Goal: Information Seeking & Learning: Learn about a topic

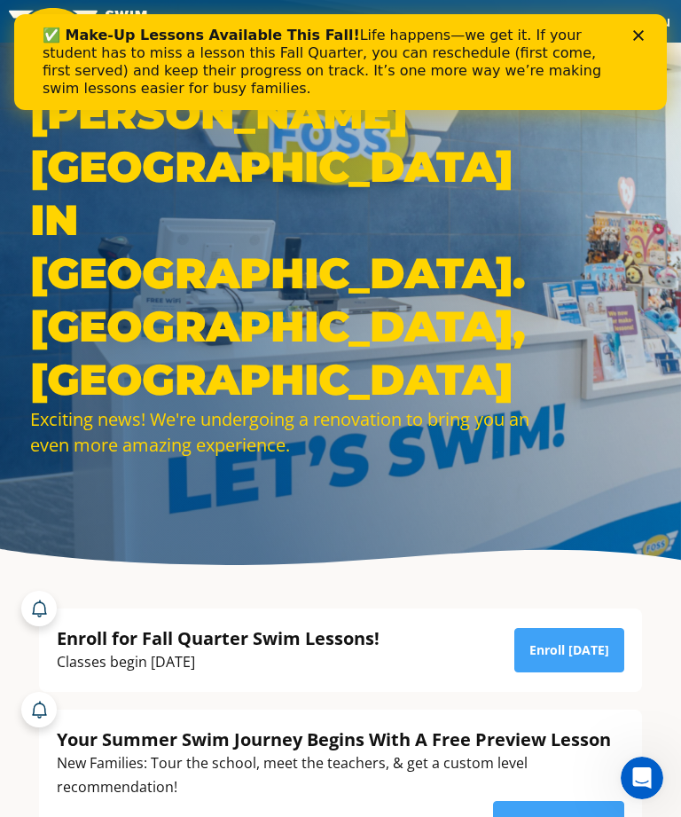
click at [642, 40] on polygon "Close" at bounding box center [638, 35] width 11 height 11
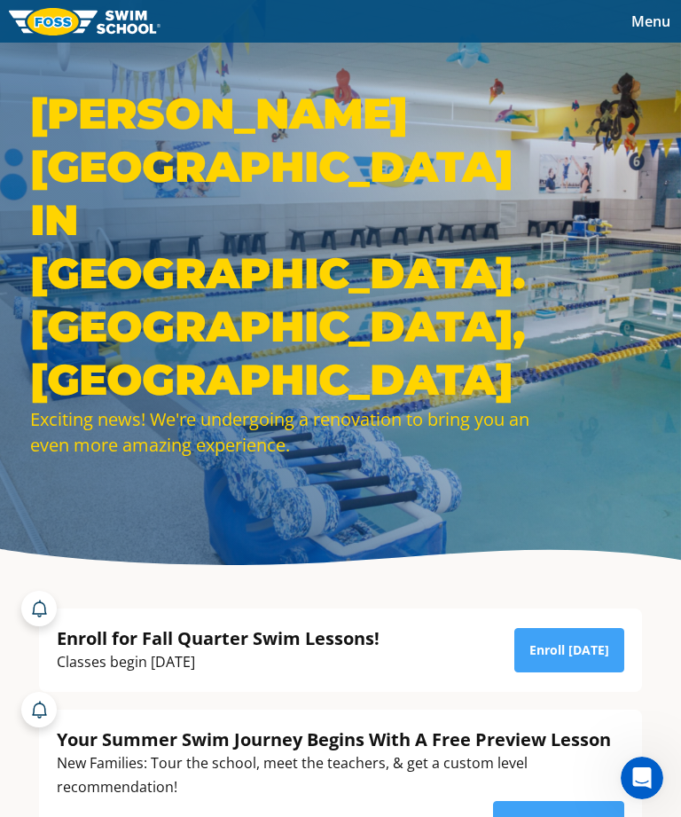
click at [649, 33] on button "Menu" at bounding box center [651, 21] width 60 height 27
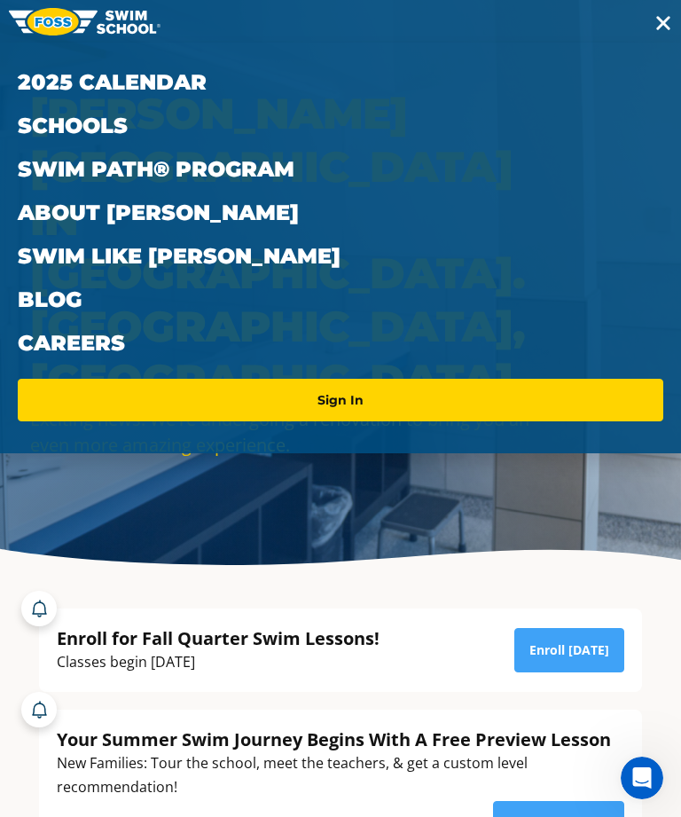
click at [161, 95] on link "2025 Calendar" at bounding box center [341, 81] width 646 height 43
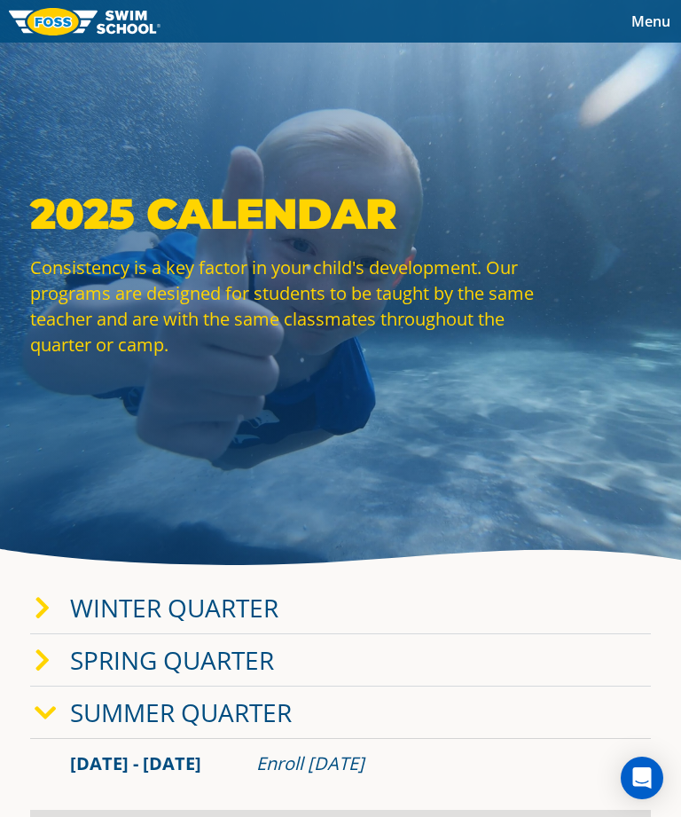
click at [237, 624] on link "Winter Quarter" at bounding box center [174, 608] width 208 height 34
click at [270, 624] on link "Winter Quarter" at bounding box center [174, 608] width 208 height 34
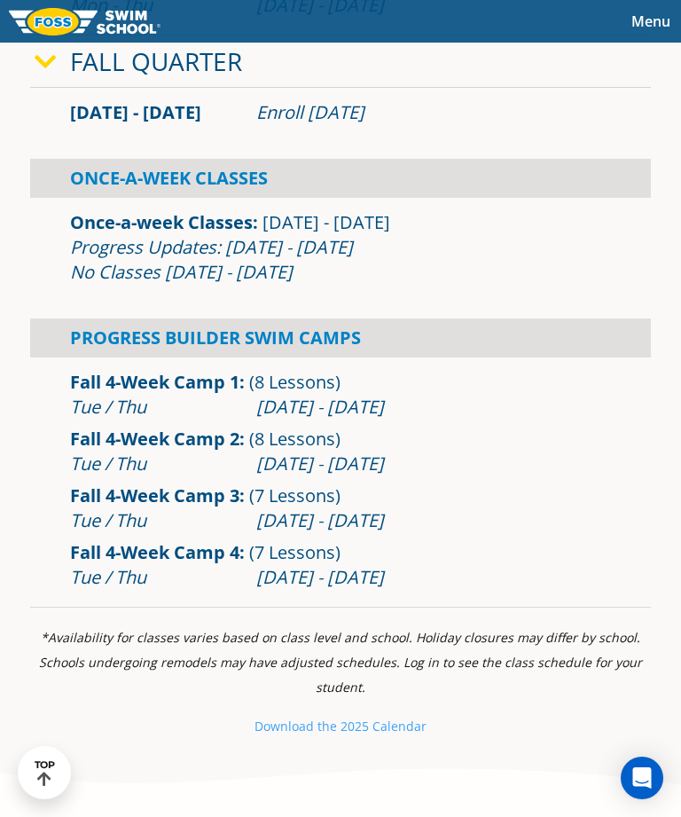
scroll to position [1533, 0]
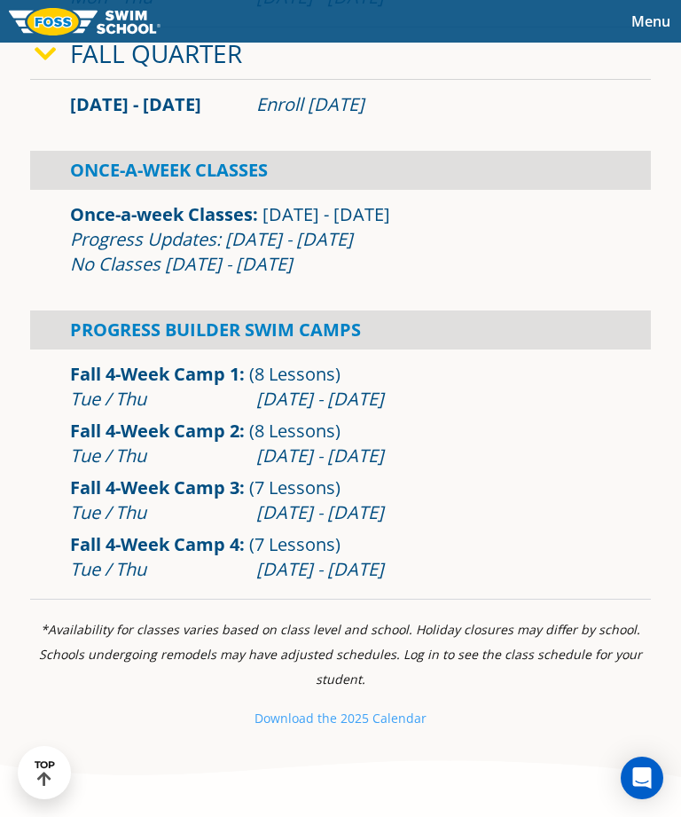
click at [258, 190] on div "Once-A-Week Classes" at bounding box center [340, 170] width 621 height 39
click at [272, 272] on div "Progress Updates: [DATE] - [DATE] No Classes [DATE] - [DATE]" at bounding box center [340, 252] width 541 height 50
click at [204, 190] on div "Once-A-Week Classes" at bounding box center [340, 170] width 621 height 39
click at [193, 226] on link "Once-a-week Classes" at bounding box center [161, 214] width 183 height 24
